Goal: Task Accomplishment & Management: Manage account settings

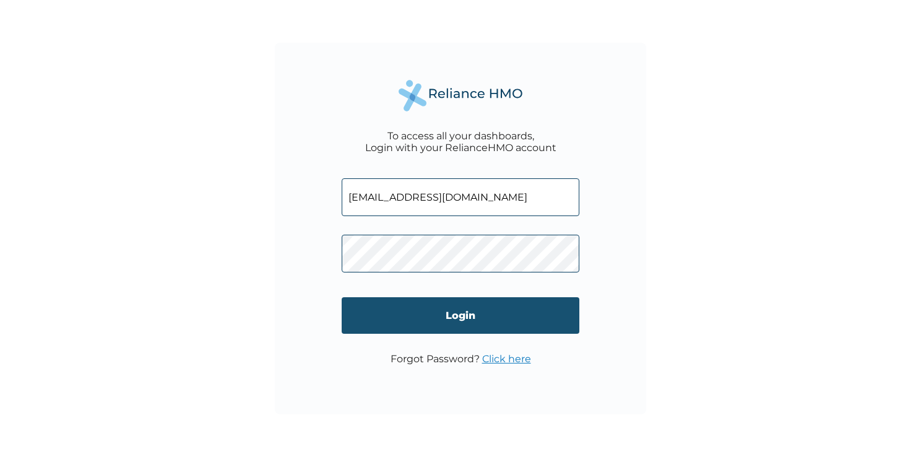
click at [444, 315] on input "Login" at bounding box center [461, 315] width 238 height 37
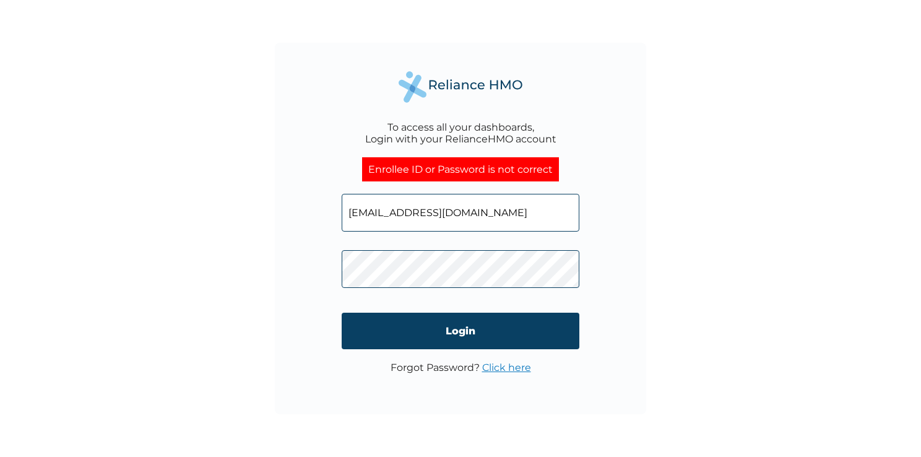
click at [513, 368] on link "Click here" at bounding box center [506, 368] width 49 height 12
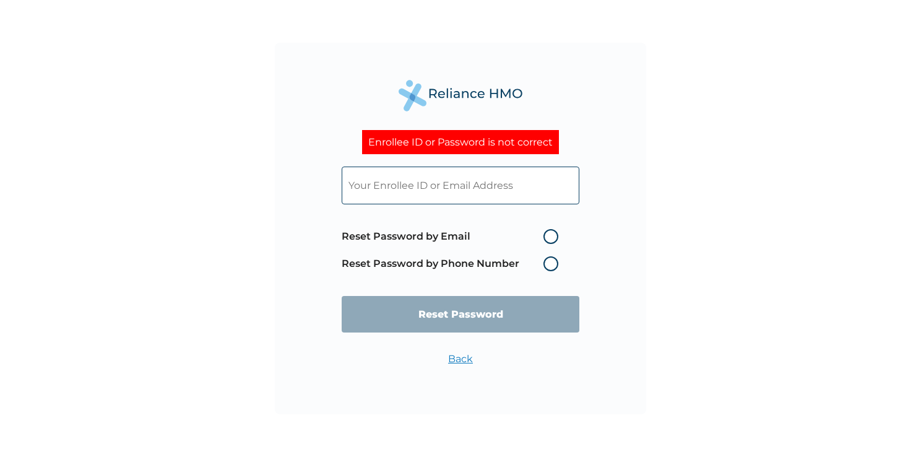
click at [456, 189] on input "text" at bounding box center [461, 186] width 238 height 38
type input "okparanzejoshua@gmail.com"
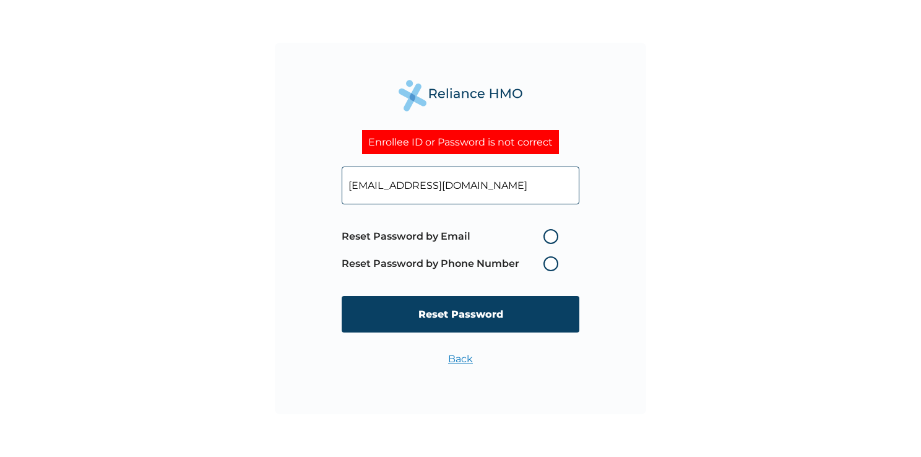
click at [550, 237] on label "Reset Password by Email" at bounding box center [453, 236] width 223 height 15
click at [546, 237] on input "Reset Password by Email" at bounding box center [536, 237] width 20 height 20
radio input "true"
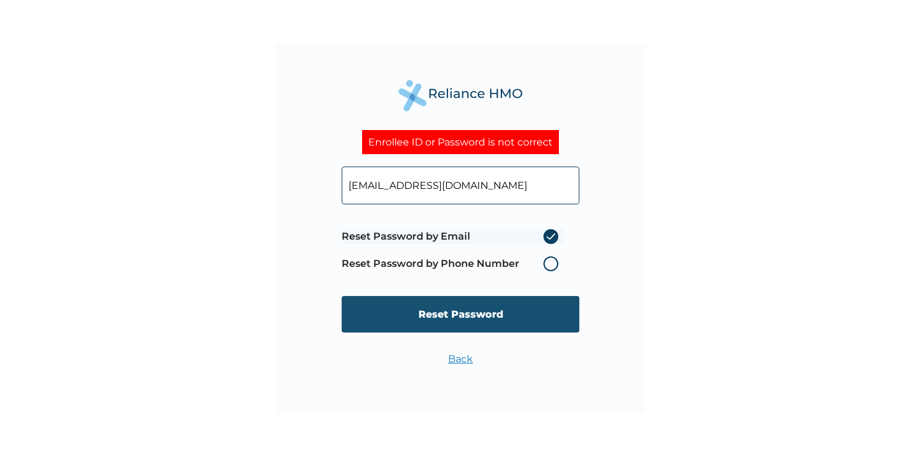
click at [453, 315] on input "Reset Password" at bounding box center [461, 314] width 238 height 37
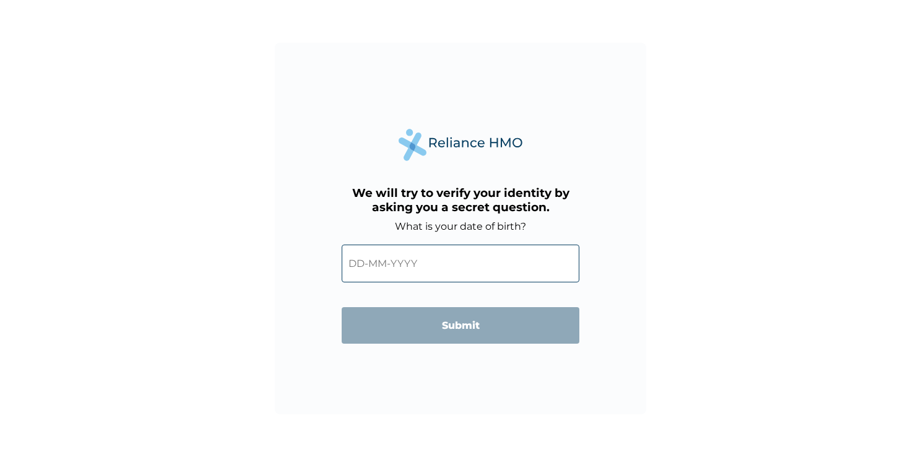
click at [406, 264] on input "text" at bounding box center [461, 264] width 238 height 38
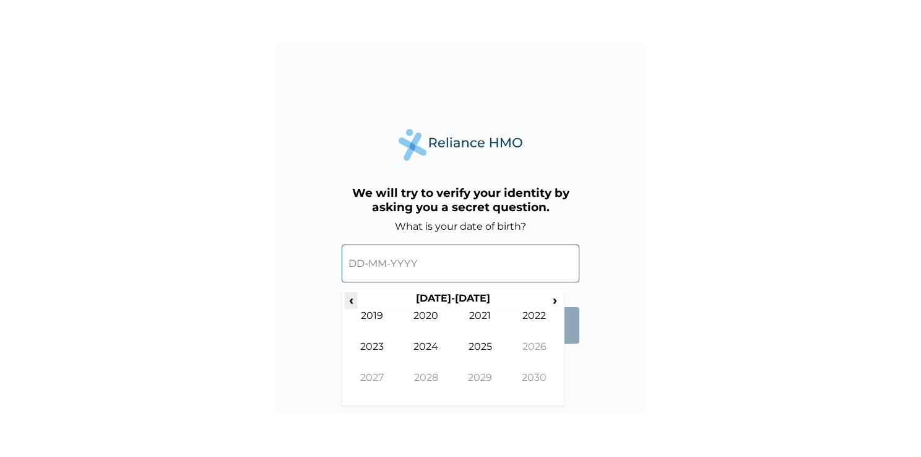
click at [355, 299] on span "‹" at bounding box center [351, 299] width 13 height 15
click at [550, 300] on span "›" at bounding box center [556, 299] width 14 height 15
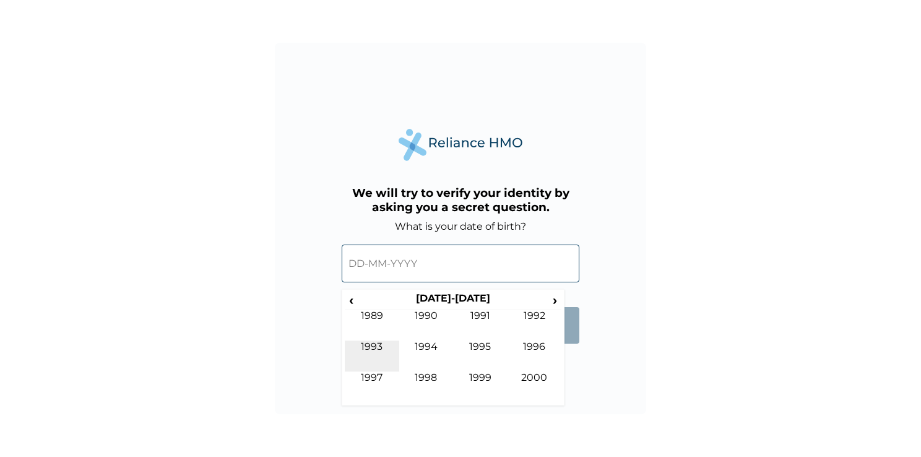
click at [376, 347] on td "1993" at bounding box center [372, 356] width 54 height 31
click at [531, 318] on td "Apr" at bounding box center [535, 325] width 54 height 31
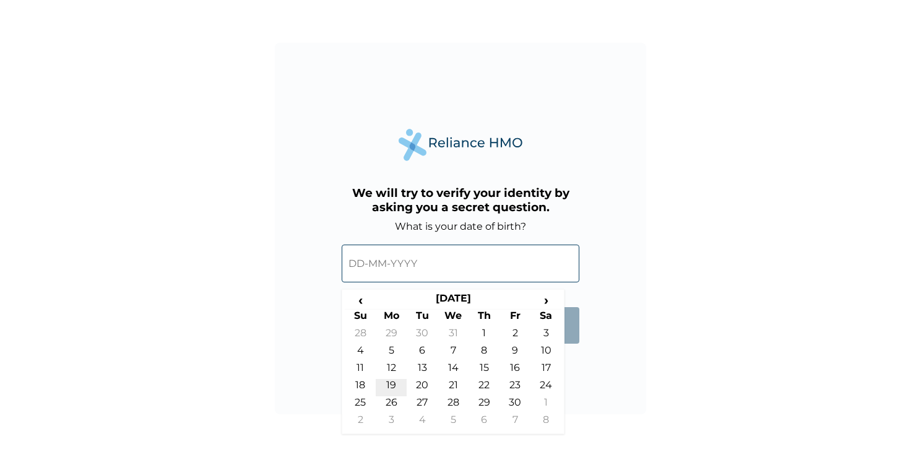
click at [390, 381] on td "19" at bounding box center [391, 387] width 31 height 17
type input "19-04-1993"
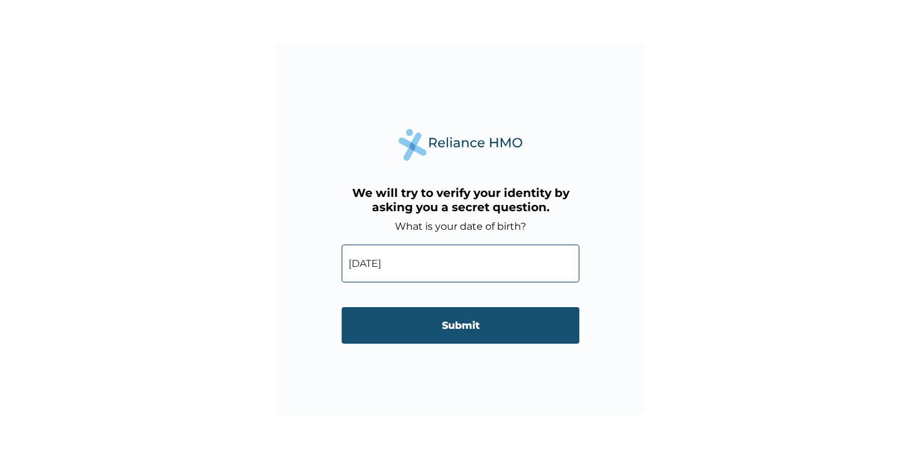
click at [453, 326] on input "Submit" at bounding box center [461, 325] width 238 height 37
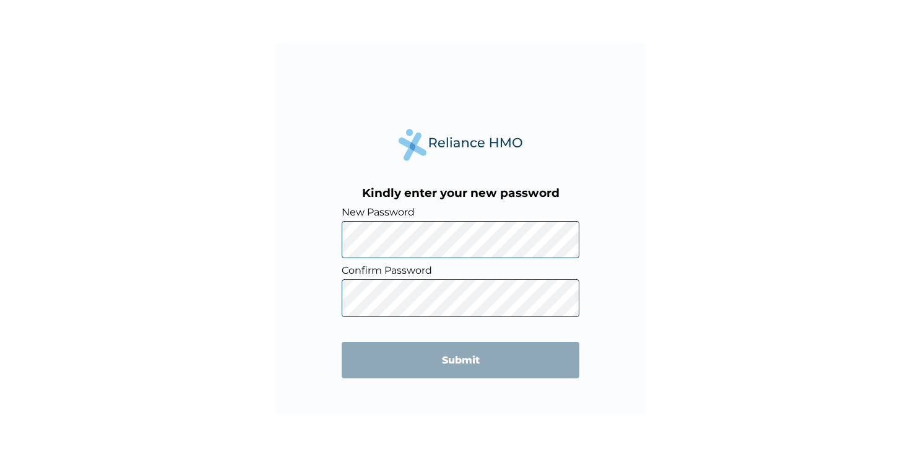
click at [610, 212] on div "Kindly enter your new password New Password Confirm Password Submit" at bounding box center [460, 228] width 371 height 371
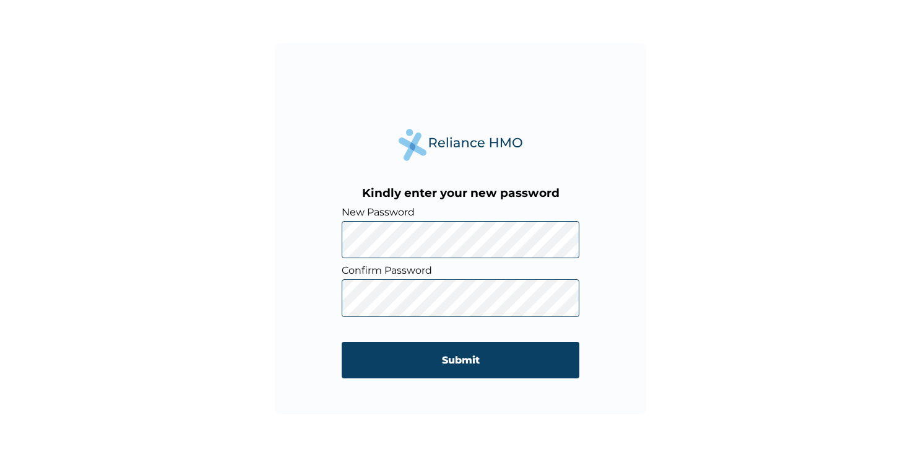
drag, startPoint x: 277, startPoint y: 233, endPoint x: 292, endPoint y: 272, distance: 42.3
click at [277, 236] on div "Kindly enter your new password New Password Confirm Password Submit" at bounding box center [460, 228] width 371 height 371
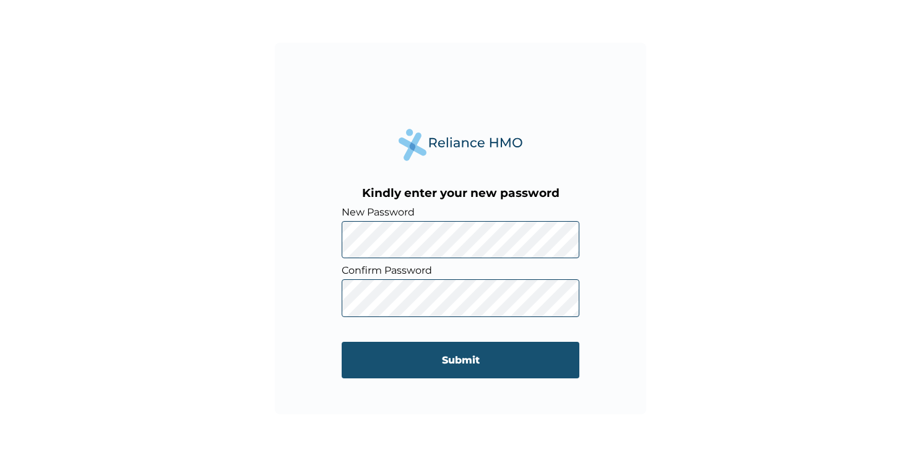
click at [443, 362] on input "Submit" at bounding box center [461, 360] width 238 height 37
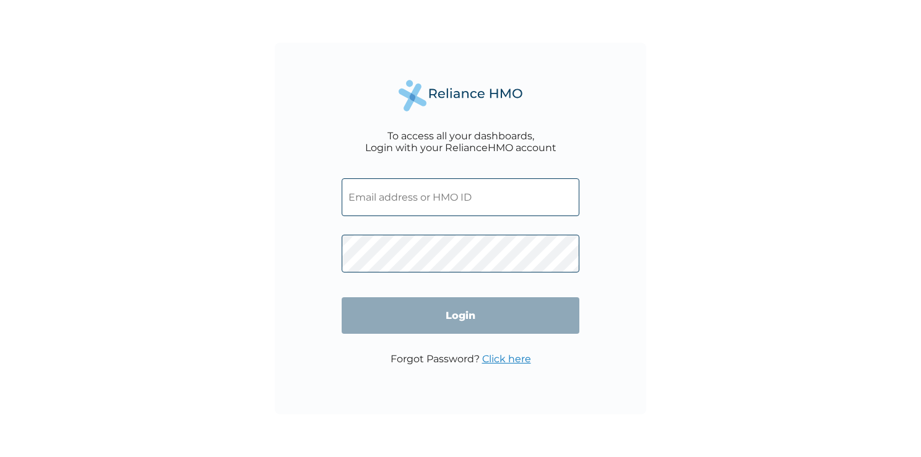
type input "okparanzejoshua@gmail.com"
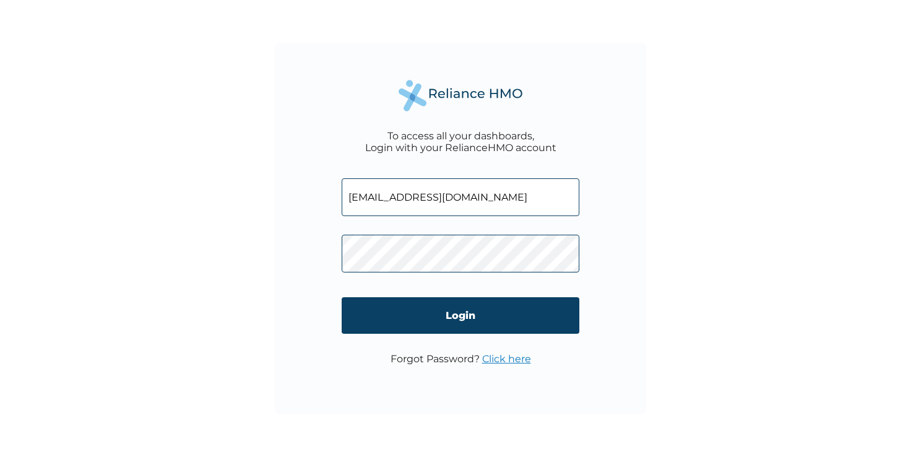
click at [311, 246] on div "To access all your dashboards, Login with your RelianceHMO account okparanzejos…" at bounding box center [460, 228] width 371 height 371
click at [412, 313] on input "Login" at bounding box center [461, 315] width 238 height 37
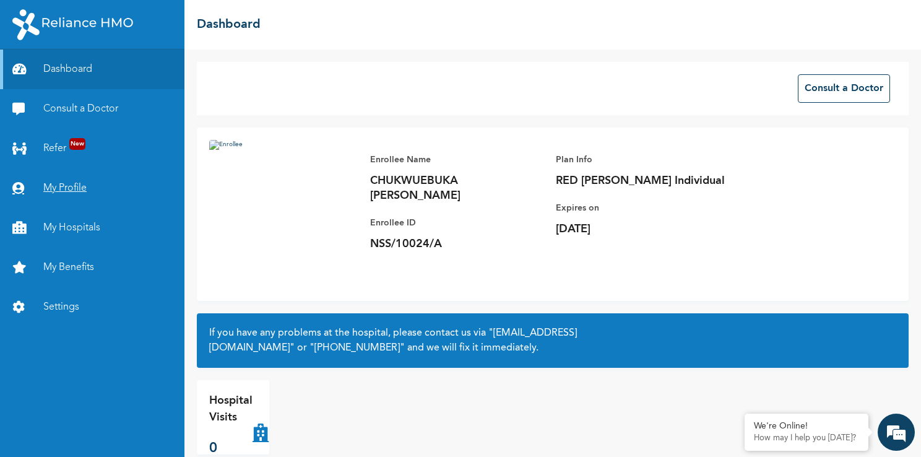
click at [69, 190] on link "My Profile" at bounding box center [92, 188] width 185 height 40
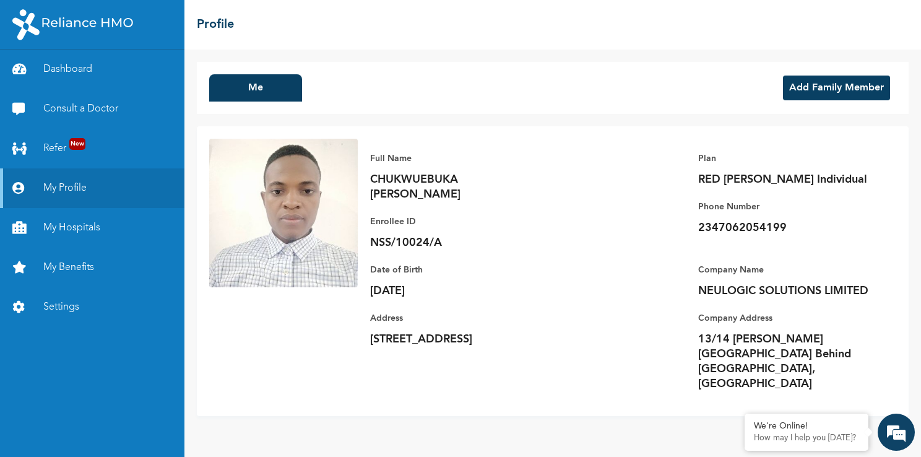
click at [820, 86] on button "Add Family Member" at bounding box center [836, 88] width 107 height 25
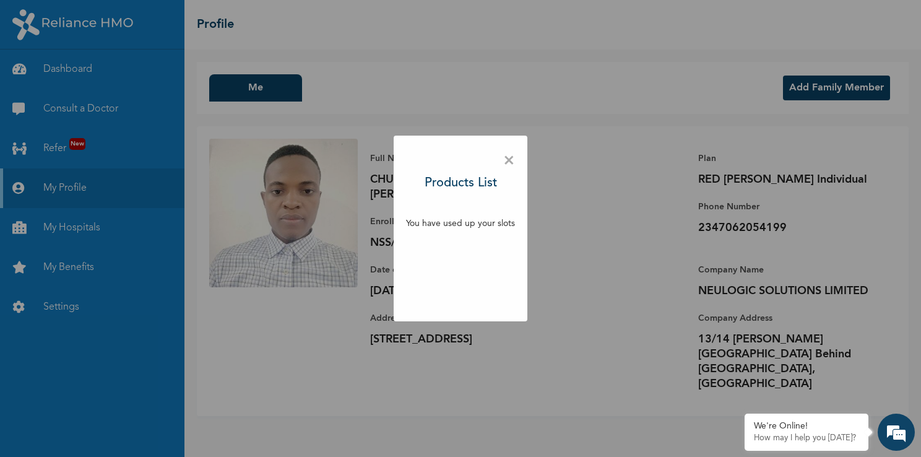
click at [509, 163] on span "×" at bounding box center [509, 161] width 12 height 26
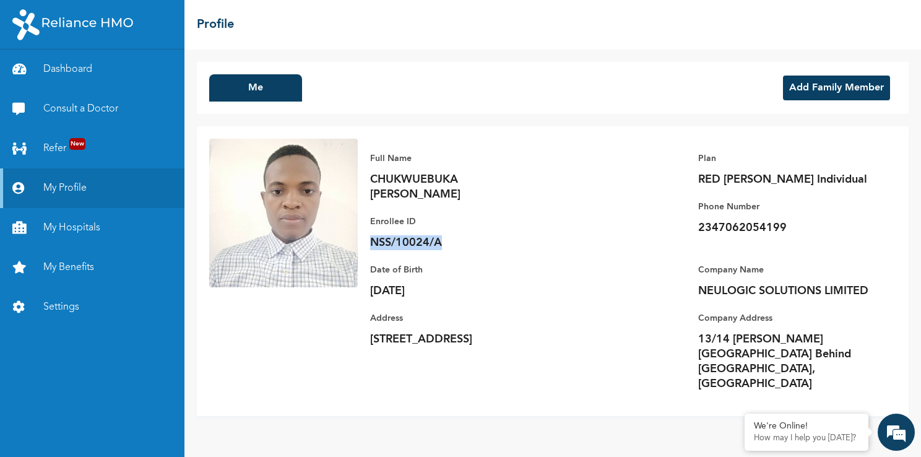
drag, startPoint x: 371, startPoint y: 245, endPoint x: 441, endPoint y: 246, distance: 69.4
click at [441, 246] on p "NSS/10024/A" at bounding box center [456, 242] width 173 height 15
copy p "NSS/10024/A"
